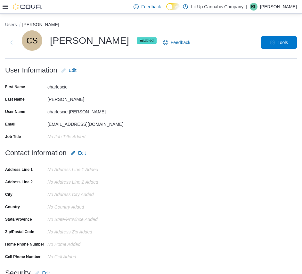
click at [4, 8] on icon at bounding box center [5, 7] width 5 height 4
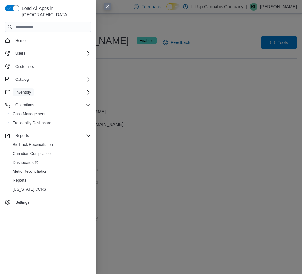
click at [20, 90] on span "Inventory" at bounding box center [23, 92] width 16 height 5
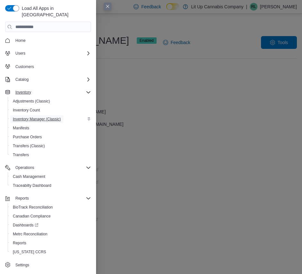
click at [35, 117] on span "Inventory Manager (Classic)" at bounding box center [37, 119] width 48 height 5
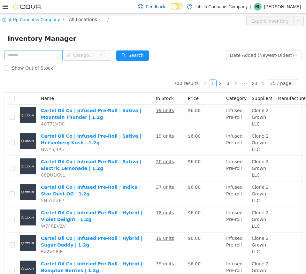
click at [24, 58] on input "text" at bounding box center [33, 55] width 59 height 10
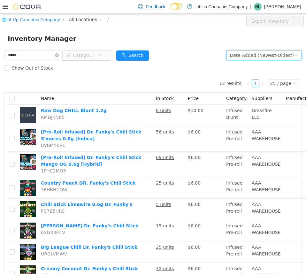
click at [267, 55] on div "Date Added (Newest-Oldest)" at bounding box center [262, 55] width 64 height 10
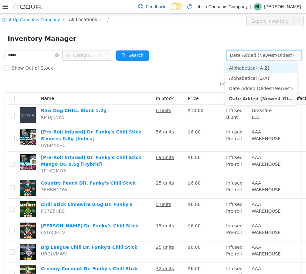
click at [260, 67] on li "Alphabetical (A-Z)" at bounding box center [261, 68] width 72 height 10
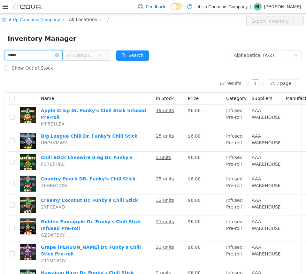
click at [33, 53] on input "*****" at bounding box center [33, 55] width 59 height 10
type input "*"
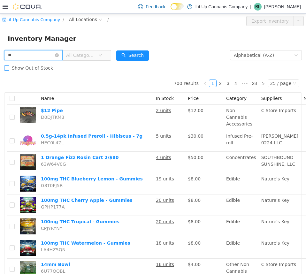
type input "**"
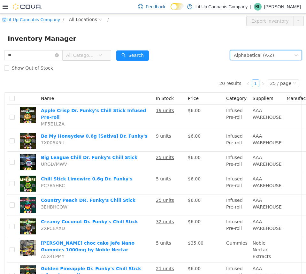
click at [247, 55] on div "Alphabetical (A-Z)" at bounding box center [254, 55] width 40 height 10
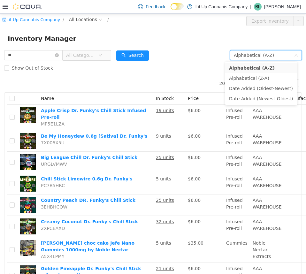
click at [99, 63] on div "Show Out of Stock" at bounding box center [153, 67] width 298 height 13
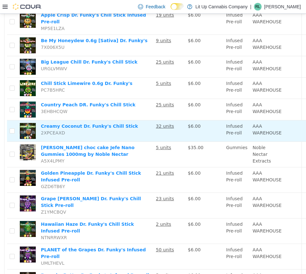
scroll to position [96, 0]
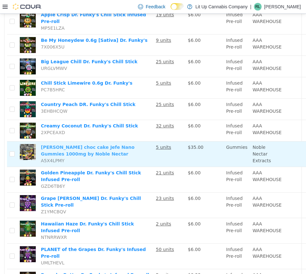
click at [130, 145] on link "Dr. Pepper choc cake Jefe Nano Gummies 1000mg by Noble Nectar" at bounding box center [88, 151] width 94 height 12
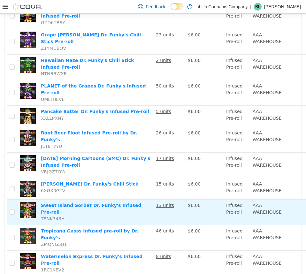
scroll to position [303, 0]
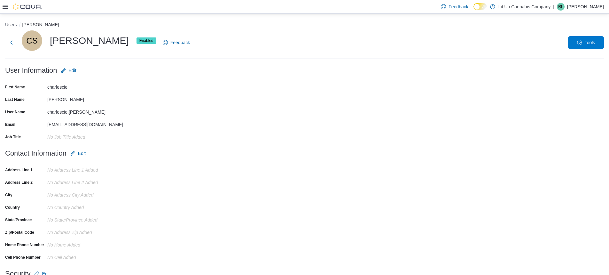
click at [7, 10] on div at bounding box center [22, 7] width 39 height 6
click at [5, 7] on icon at bounding box center [5, 6] width 5 height 5
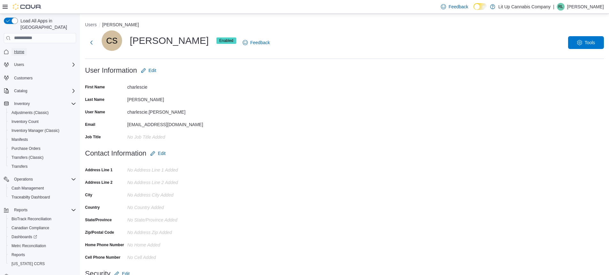
click at [26, 48] on link "Home" at bounding box center [19, 52] width 15 height 8
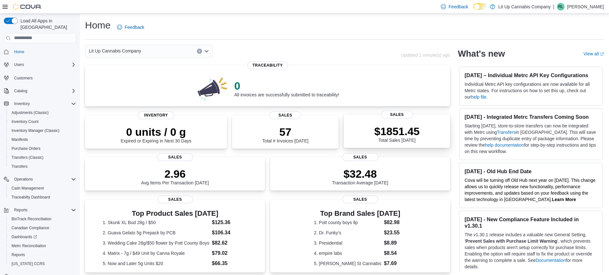
click at [402, 134] on p "$1851.45" at bounding box center [396, 131] width 45 height 13
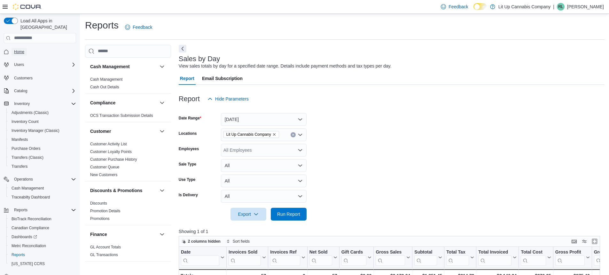
click at [23, 49] on span "Home" at bounding box center [19, 51] width 10 height 5
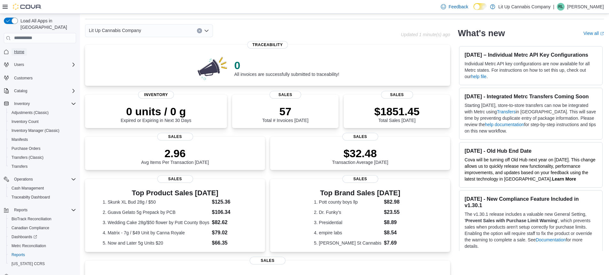
scroll to position [32, 0]
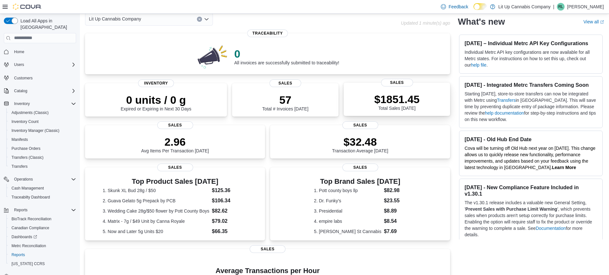
click at [412, 104] on p "$1851.45" at bounding box center [396, 99] width 45 height 13
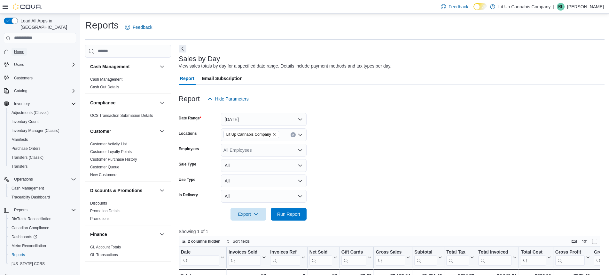
click at [20, 49] on span "Home" at bounding box center [19, 52] width 10 height 8
